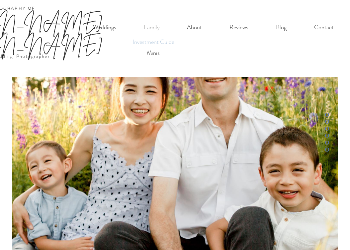
click at [155, 41] on p "Investment Guide" at bounding box center [154, 42] width 48 height 11
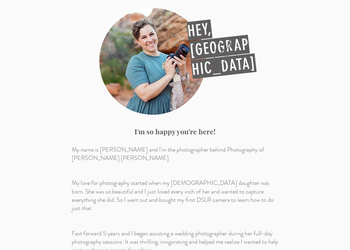
scroll to position [247, 0]
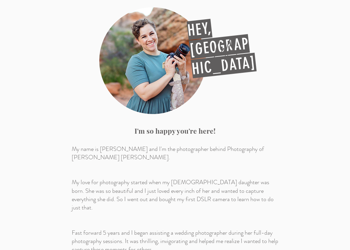
click at [129, 178] on p "My love for photography started when my [DEMOGRAPHIC_DATA] daughter was born. S…" at bounding box center [175, 195] width 207 height 34
click at [132, 178] on p "My love for photography started when my [DEMOGRAPHIC_DATA] daughter was born. S…" at bounding box center [175, 195] width 207 height 34
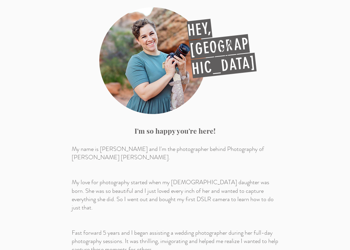
click at [132, 178] on p "My love for photography started when my [DEMOGRAPHIC_DATA] daughter was born. S…" at bounding box center [175, 195] width 207 height 34
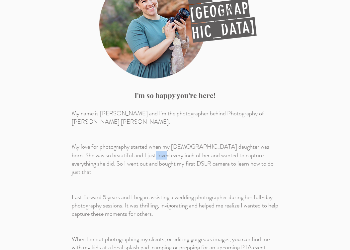
scroll to position [286, 0]
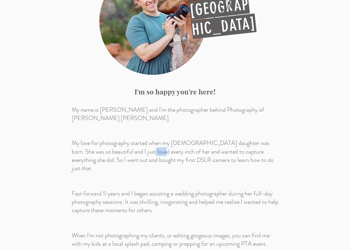
click at [134, 189] on p "Fast forward 5 years and I began assisting a wedding photographer during her fu…" at bounding box center [175, 201] width 207 height 25
click at [132, 189] on p "Fast forward 5 years and I began assisting a wedding photographer during her fu…" at bounding box center [175, 201] width 207 height 25
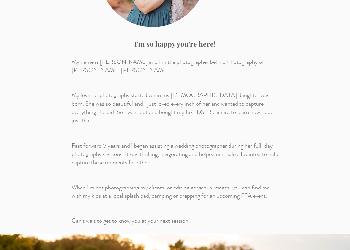
scroll to position [336, 0]
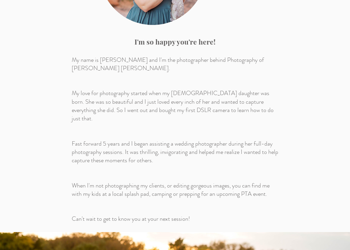
click at [136, 181] on p "When I'm not photographing my clients, or editing gorgeous images, you can find…" at bounding box center [175, 189] width 207 height 17
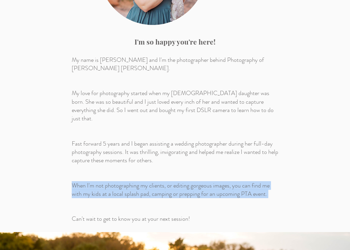
click at [137, 181] on p "When I'm not photographing my clients, or editing gorgeous images, you can find…" at bounding box center [175, 189] width 207 height 17
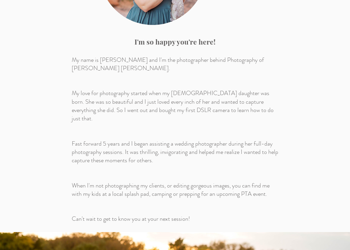
click at [137, 181] on p "When I'm not photographing my clients, or editing gorgeous images, you can find…" at bounding box center [175, 189] width 207 height 17
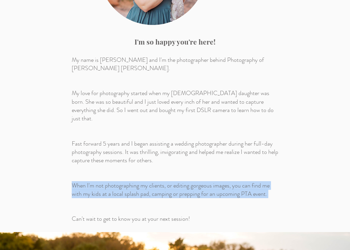
click at [137, 181] on p "When I'm not photographing my clients, or editing gorgeous images, you can find…" at bounding box center [175, 189] width 207 height 17
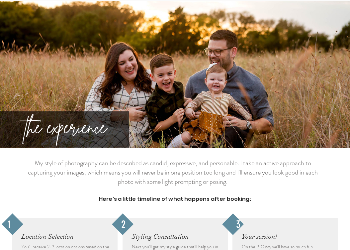
scroll to position [571, 0]
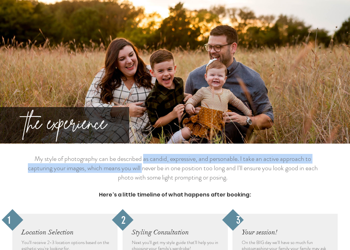
drag, startPoint x: 144, startPoint y: 127, endPoint x: 143, endPoint y: 136, distance: 8.7
click at [143, 154] on p "My style of photography can be described as candid, expressive, and personable.…" at bounding box center [173, 168] width 296 height 28
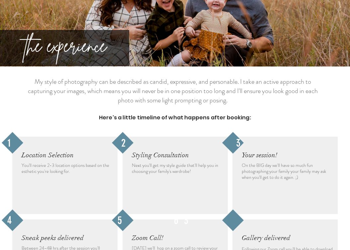
scroll to position [666, 0]
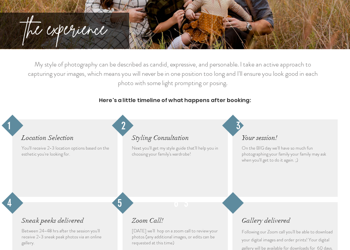
click at [78, 145] on p "You'll receive 2-3 location options based on the esthetic you're looking for." at bounding box center [67, 151] width 91 height 12
click at [135, 145] on span "Next you'll get my style guide that'll help you in choosing your family's wardr…" at bounding box center [175, 151] width 86 height 13
click at [139, 145] on span "Next you'll get my style guide that'll help you in choosing your family's wardr…" at bounding box center [175, 151] width 86 height 13
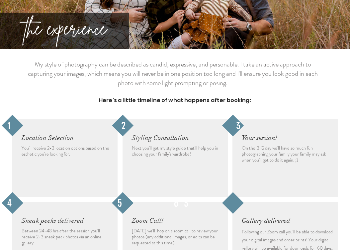
click at [139, 145] on span "Next you'll get my style guide that'll help you in choosing your family's wardr…" at bounding box center [175, 151] width 86 height 13
click at [140, 145] on span "Next you'll get my style guide that'll help you in choosing your family's wardr…" at bounding box center [175, 151] width 86 height 13
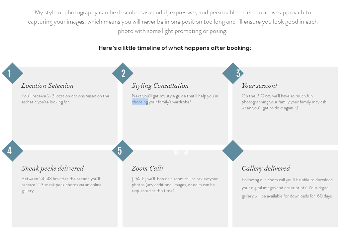
scroll to position [721, 0]
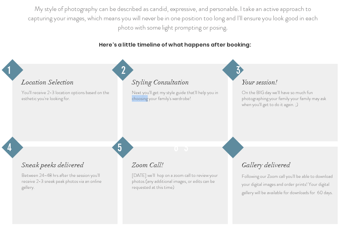
click at [57, 172] on span "Between 24-48 hrs after the session you'll receive 2-3 sneak peak photos via an…" at bounding box center [62, 181] width 80 height 19
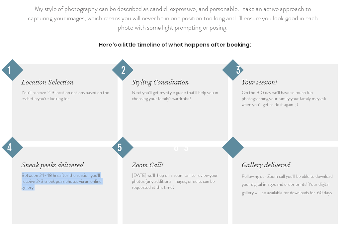
click at [57, 172] on span "Between 24-48 hrs after the session you'll receive 2-3 sneak peak photos via an…" at bounding box center [62, 181] width 80 height 19
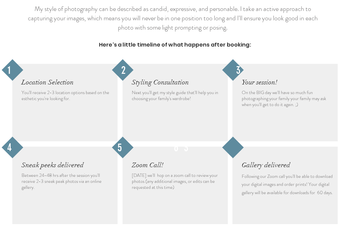
click at [57, 172] on span "Between 24-48 hrs after the session you'll receive 2-3 sneak peak photos via an…" at bounding box center [62, 181] width 80 height 19
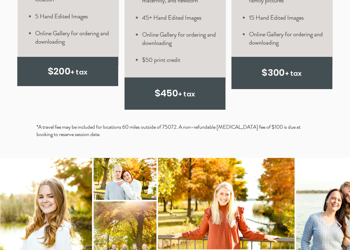
scroll to position [1832, 0]
